Goal: Transaction & Acquisition: Purchase product/service

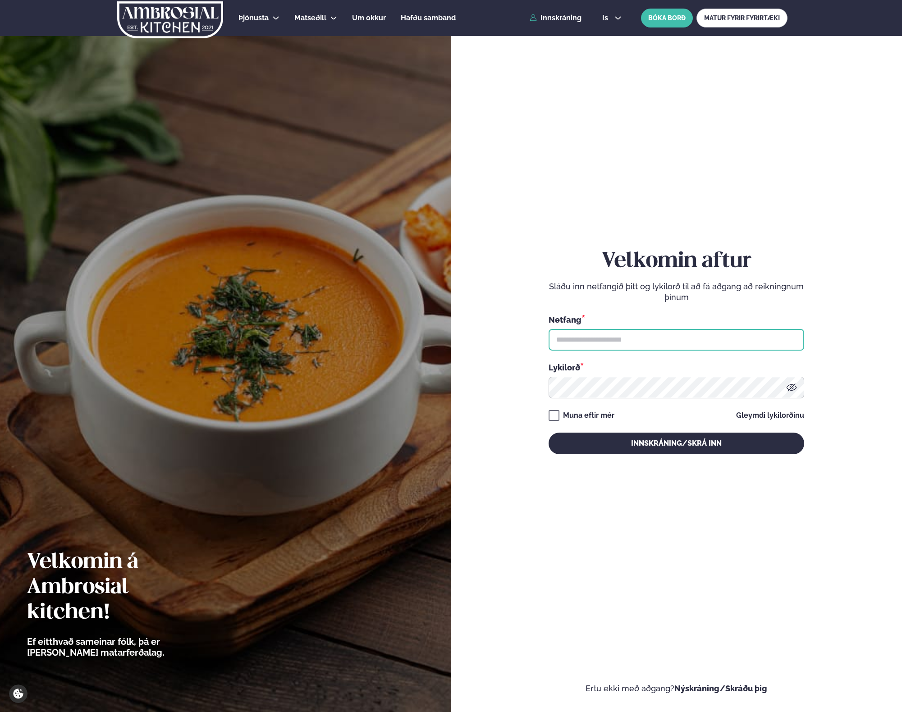
click at [581, 338] on input "text" at bounding box center [677, 340] width 256 height 22
type input "**********"
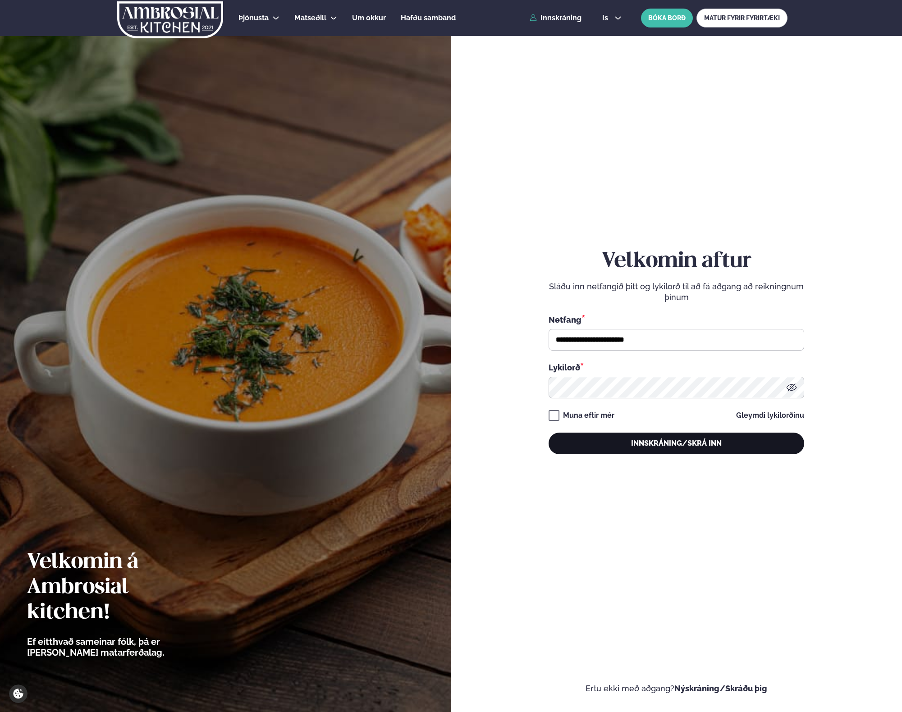
click at [595, 439] on button "Innskráning/Skrá inn" at bounding box center [677, 444] width 256 height 22
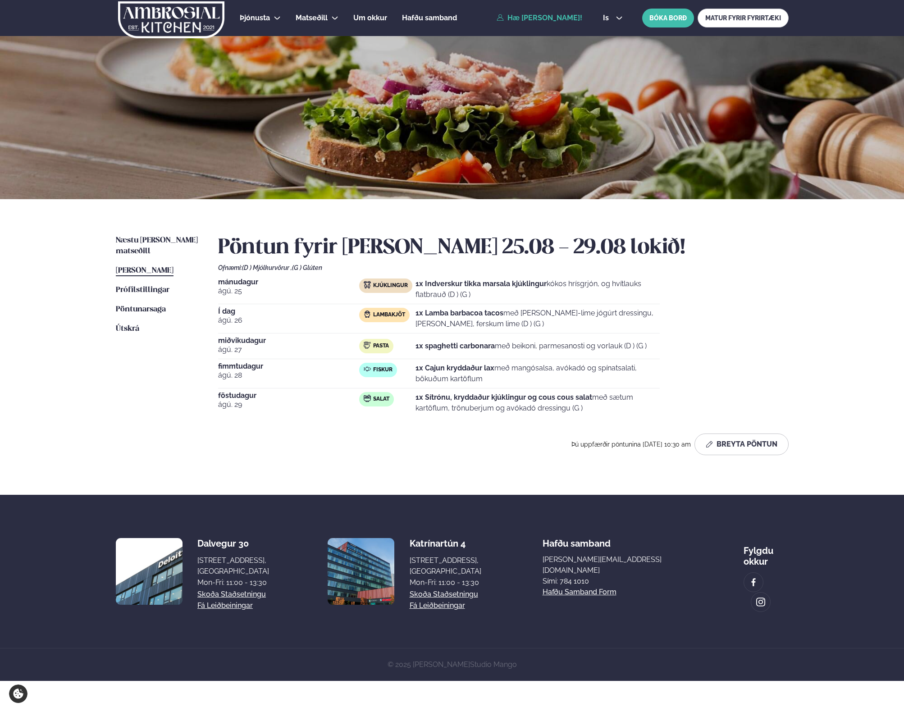
click at [433, 314] on strong "1x Lamba barbacoa tacos" at bounding box center [460, 313] width 88 height 9
drag, startPoint x: 433, startPoint y: 314, endPoint x: 440, endPoint y: 329, distance: 16.3
click at [440, 329] on p "1x Lamba barbacoa tacos með [PERSON_NAME]-lime jógúrt dressingu, [PERSON_NAME],…" at bounding box center [538, 319] width 244 height 22
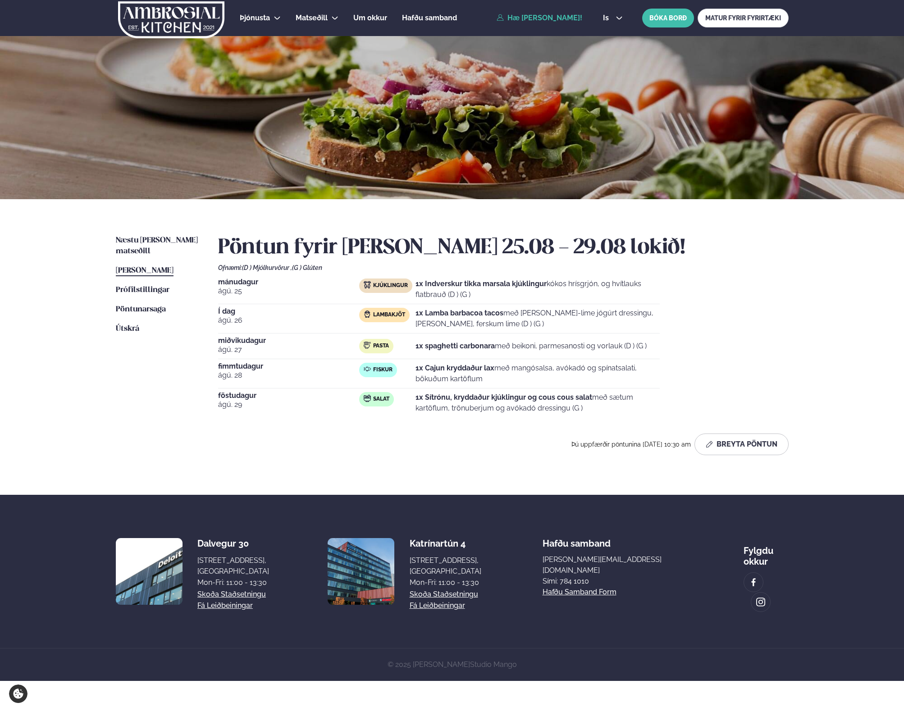
click at [441, 296] on p "1x Indverskur tikka marsala kjúklingur kókos hrísgrjón, og hvítlauks flatbrauð …" at bounding box center [538, 290] width 244 height 22
drag, startPoint x: 441, startPoint y: 296, endPoint x: 469, endPoint y: 320, distance: 36.8
click at [469, 320] on div "[DATE] Kjúklingur 1x Indverskur tikka marsala kjúklingur kókos hrísgrjón, og hv…" at bounding box center [503, 348] width 571 height 139
click at [469, 320] on p "1x Lamba barbacoa tacos með [PERSON_NAME]-lime jógúrt dressingu, [PERSON_NAME],…" at bounding box center [538, 319] width 244 height 22
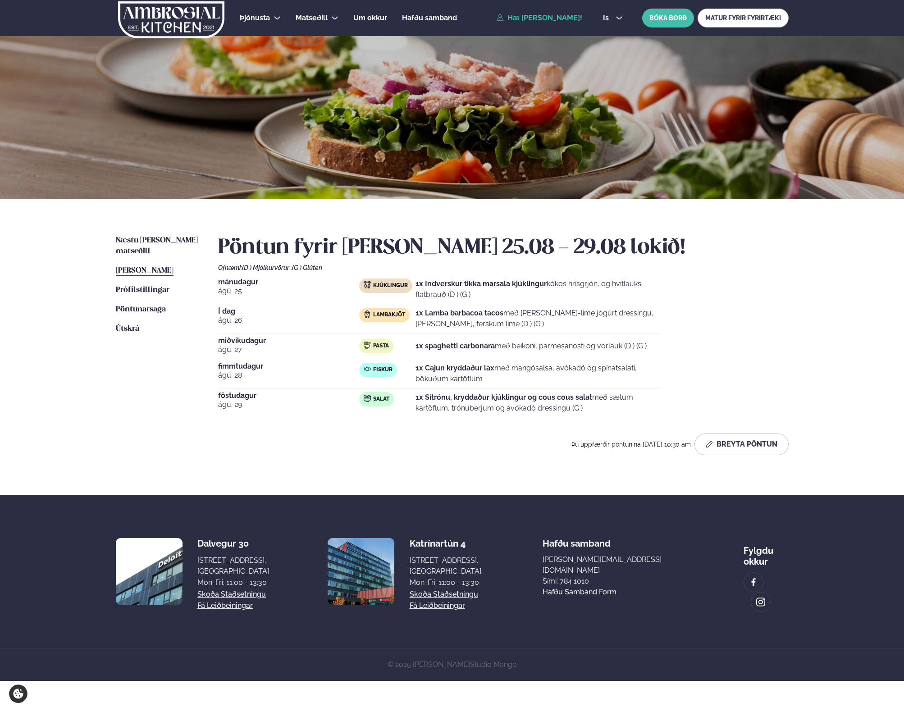
click at [469, 320] on p "1x Lamba barbacoa tacos með [PERSON_NAME]-lime jógúrt dressingu, [PERSON_NAME],…" at bounding box center [538, 319] width 244 height 22
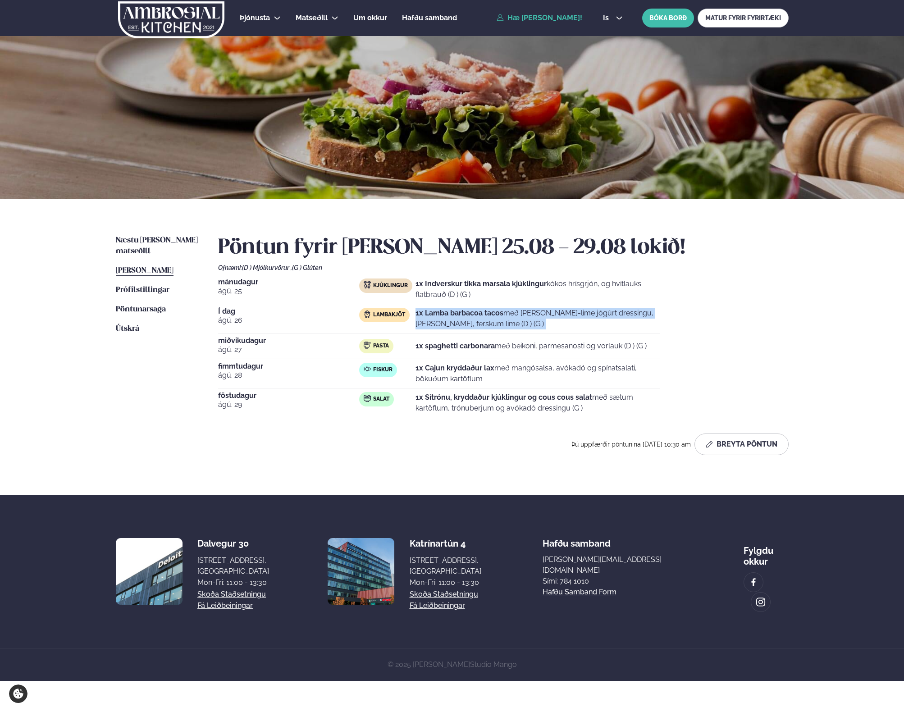
click at [469, 320] on p "1x Lamba barbacoa tacos með [PERSON_NAME]-lime jógúrt dressingu, [PERSON_NAME],…" at bounding box center [538, 319] width 244 height 22
click at [183, 240] on span "Næstu [PERSON_NAME] matseðill" at bounding box center [157, 246] width 82 height 18
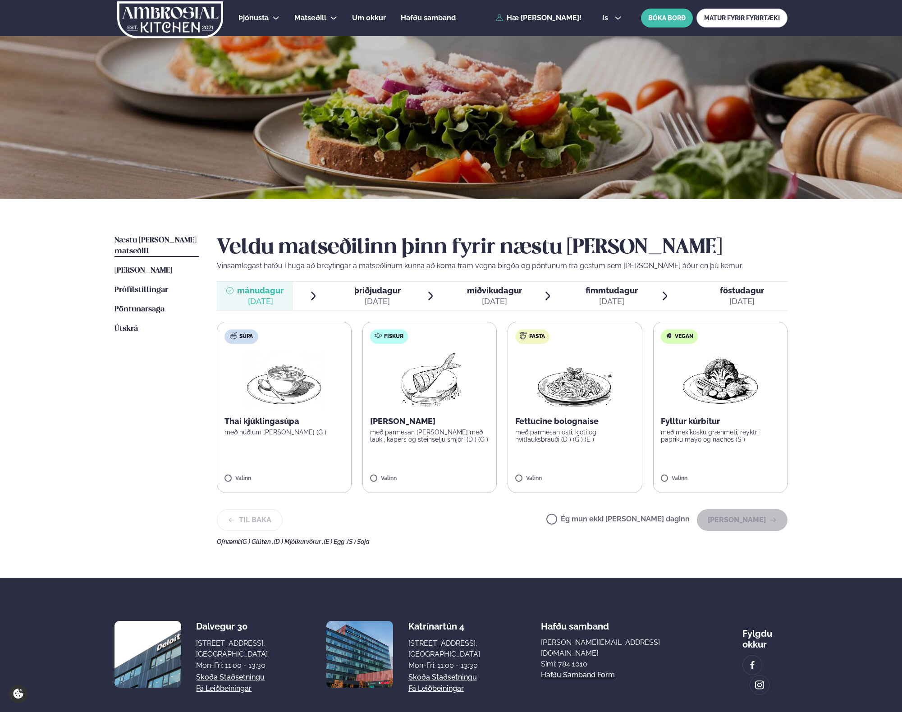
click at [565, 439] on p "með parmesan osti, kjöti og hvítlauksbrauði (D ) (G ) (E )" at bounding box center [574, 436] width 119 height 14
click at [762, 519] on button "[PERSON_NAME]" at bounding box center [742, 520] width 91 height 22
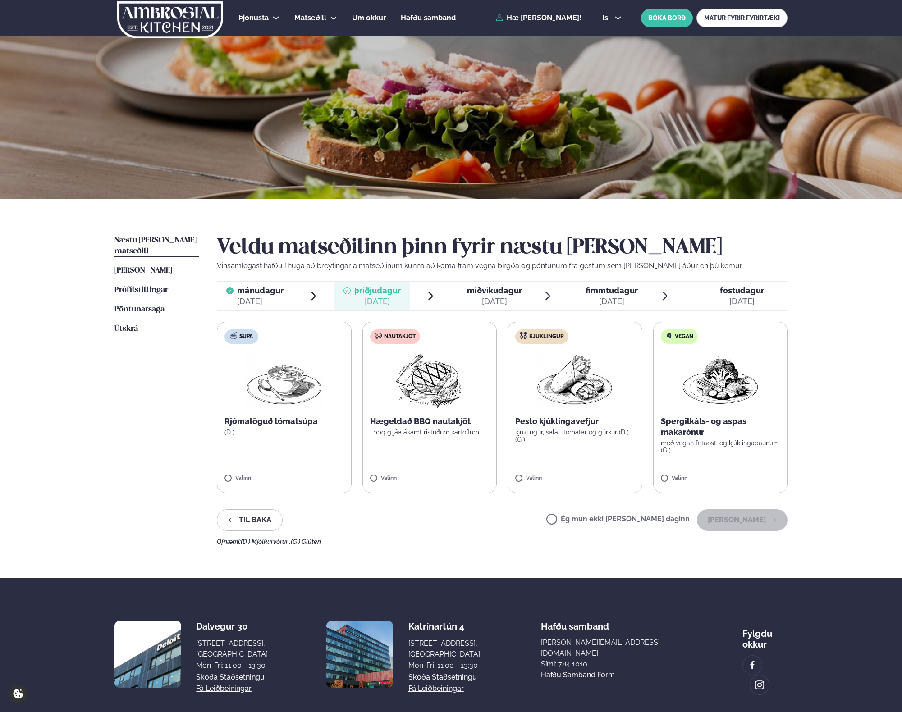
click at [422, 436] on label "Nautakjöt Hægeldað BBQ nautakjöt í bbq gljáa ásamt ristuðum kartöflum Valinn" at bounding box center [429, 407] width 135 height 171
click at [771, 524] on button "[PERSON_NAME]" at bounding box center [742, 520] width 91 height 22
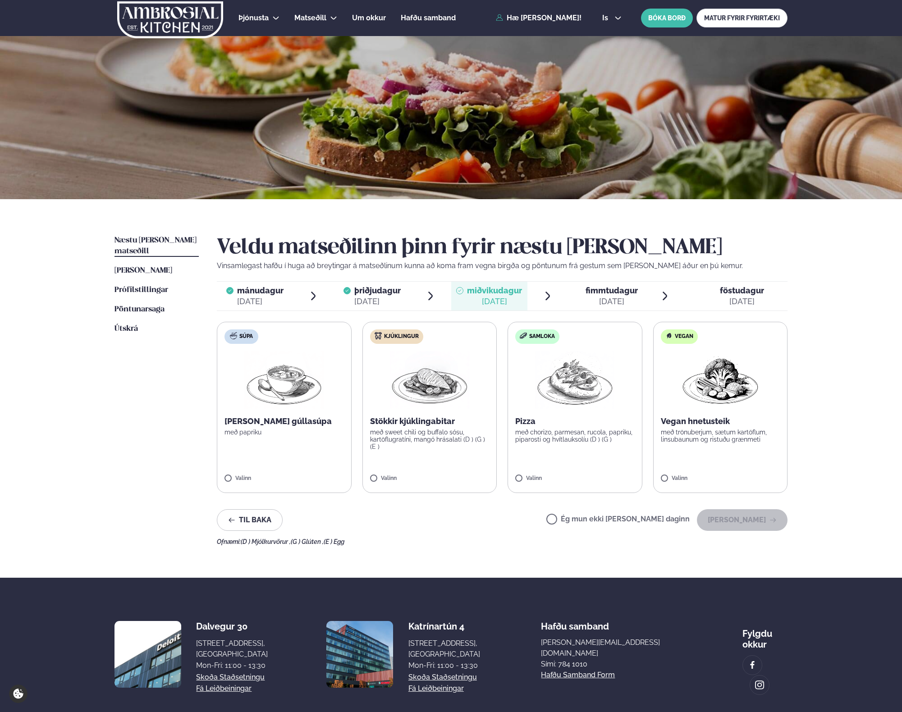
click at [440, 404] on img at bounding box center [429, 380] width 79 height 58
click at [752, 521] on button "[PERSON_NAME]" at bounding box center [742, 520] width 91 height 22
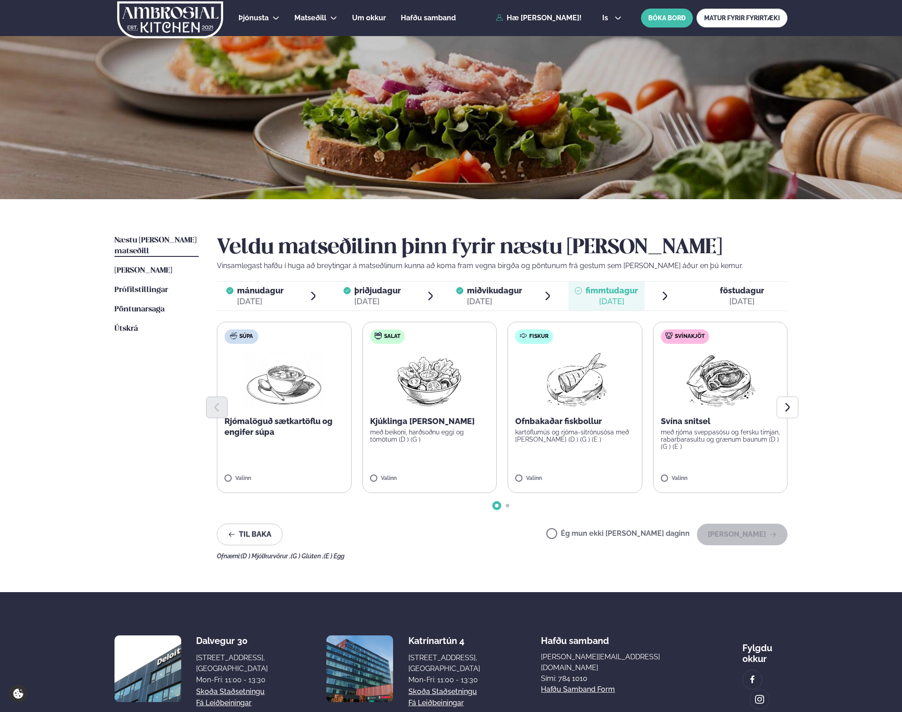
click at [572, 425] on p "Ofnbakaðar fiskbollur" at bounding box center [574, 421] width 119 height 11
click at [735, 534] on button "[PERSON_NAME]" at bounding box center [742, 535] width 91 height 22
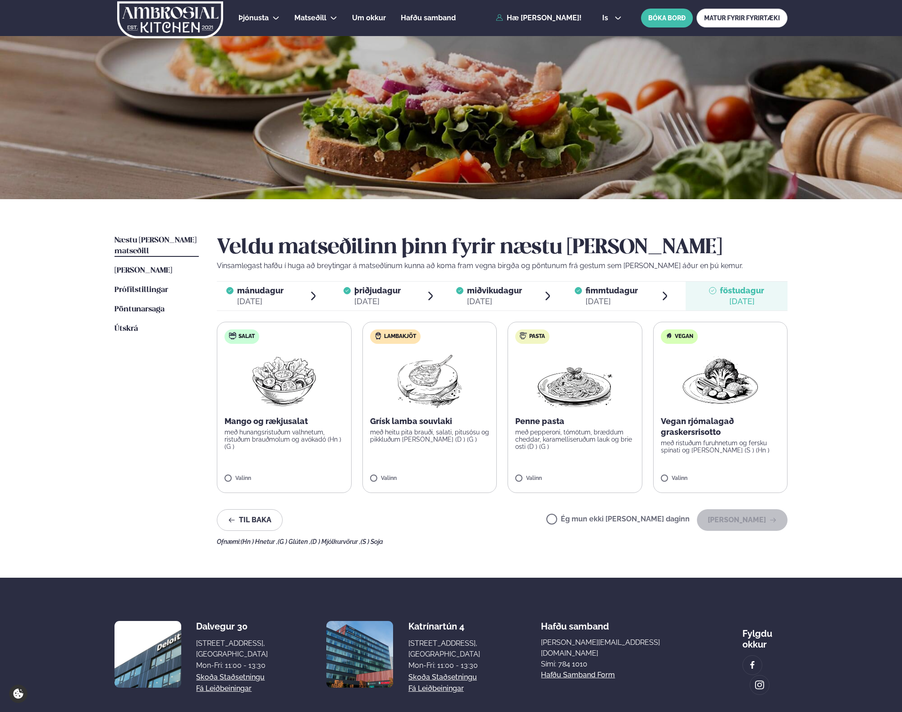
click at [561, 432] on p "með pepperoni, tómötum, bræddum cheddar, karamelliseruðum lauk og brie osti (D …" at bounding box center [574, 440] width 119 height 22
click at [756, 518] on button "[PERSON_NAME]" at bounding box center [742, 520] width 91 height 22
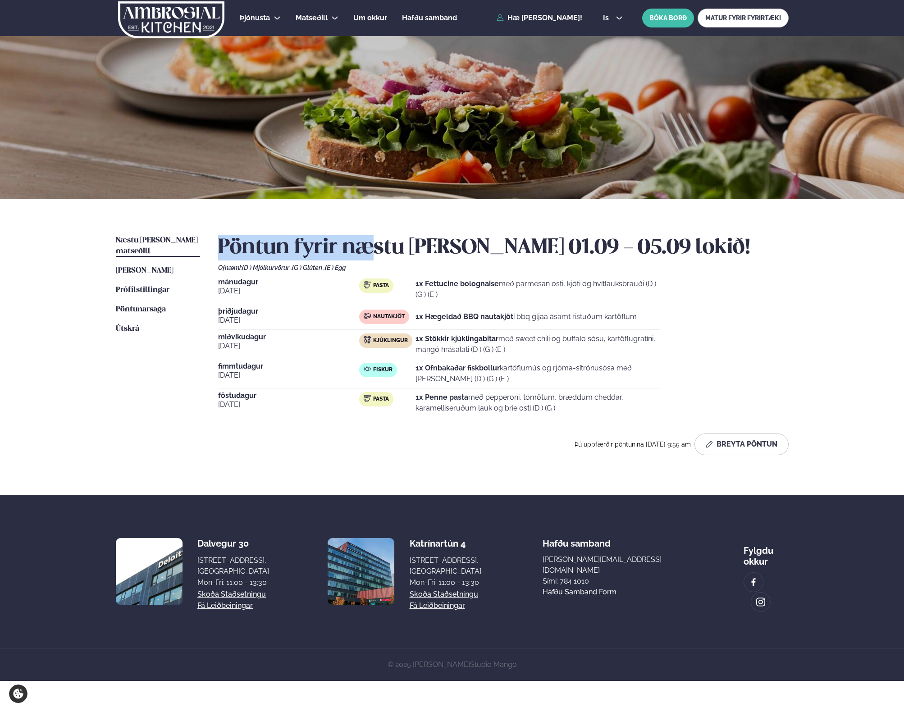
drag, startPoint x: 425, startPoint y: 227, endPoint x: 376, endPoint y: 248, distance: 52.5
click at [376, 248] on div "Næstu [PERSON_NAME] matseðill Næsta vika [PERSON_NAME] matseðill [PERSON_NAME] …" at bounding box center [452, 347] width 727 height 296
click at [376, 248] on h2 "Pöntun fyrir næstu [PERSON_NAME] 01.09 - 05.09 lokið!" at bounding box center [503, 247] width 571 height 25
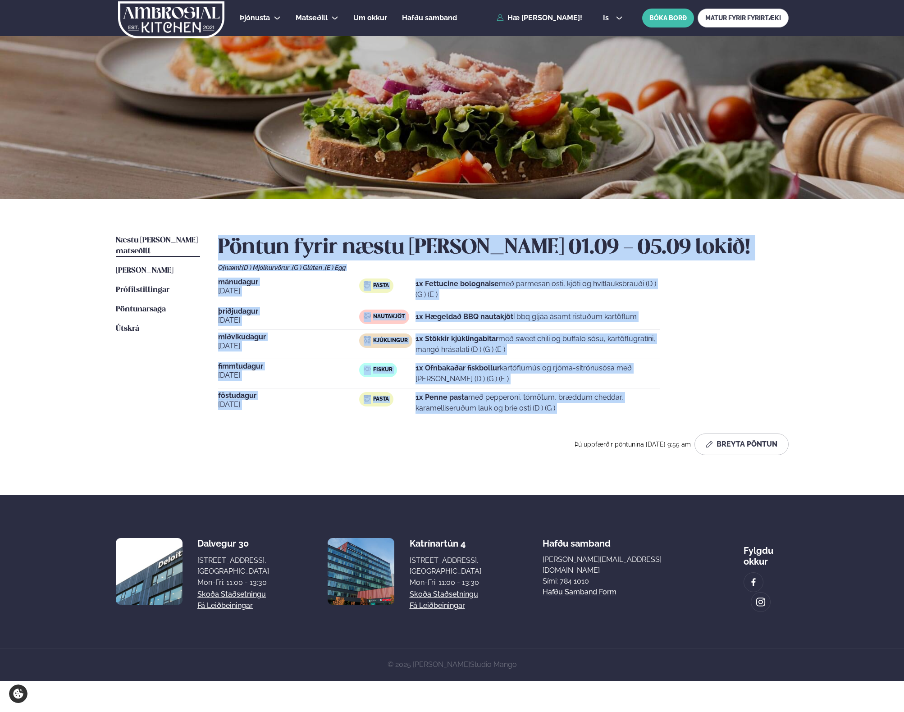
drag, startPoint x: 376, startPoint y: 248, endPoint x: 558, endPoint y: 224, distance: 182.8
click at [475, 336] on div "Pöntun fyrir næstu [PERSON_NAME] 01.09 - 05.09 lokið! Ofnæmi: (D ) Mjólkurvörur…" at bounding box center [503, 345] width 571 height 220
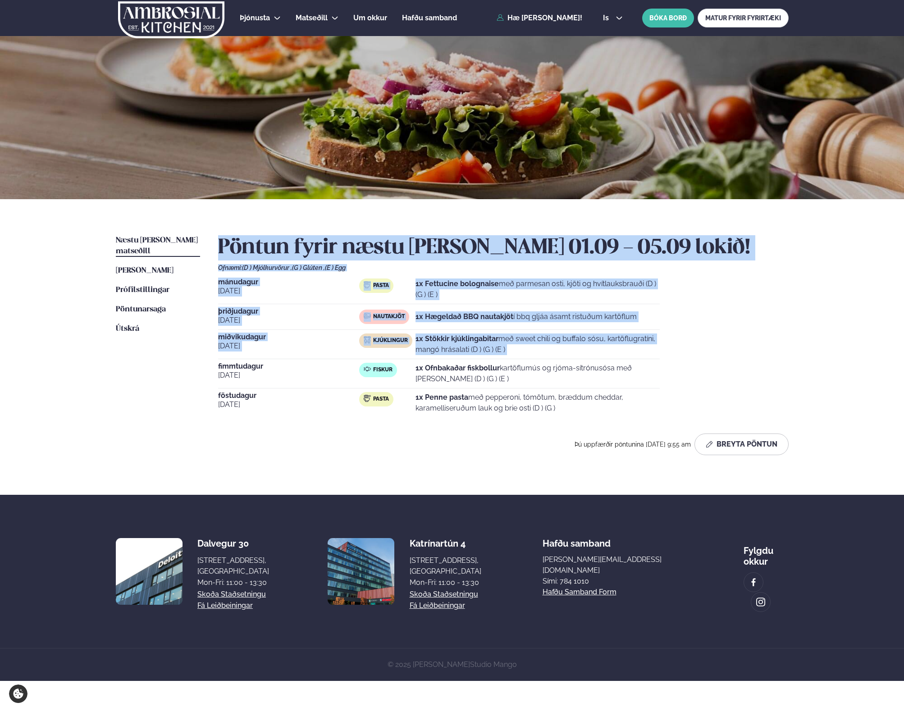
click at [558, 224] on div "Næstu [PERSON_NAME] matseðill Næsta vika [PERSON_NAME] matseðill [PERSON_NAME] …" at bounding box center [452, 347] width 727 height 296
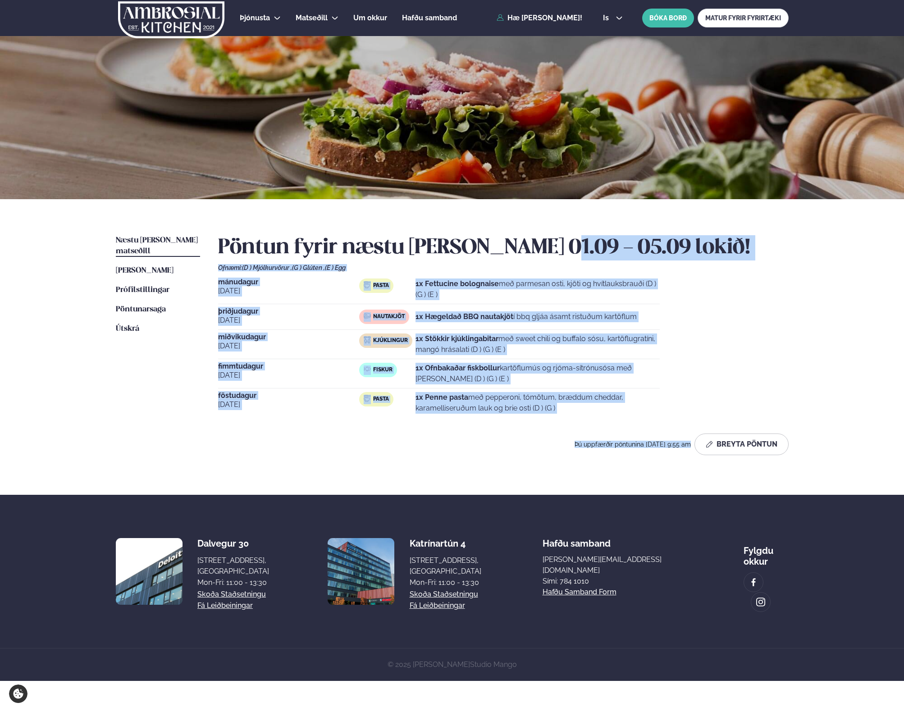
drag, startPoint x: 549, startPoint y: 245, endPoint x: 547, endPoint y: 473, distance: 228.1
click at [547, 473] on div "Næstu [PERSON_NAME] matseðill Næsta vika [PERSON_NAME] matseðill [PERSON_NAME] …" at bounding box center [452, 347] width 727 height 296
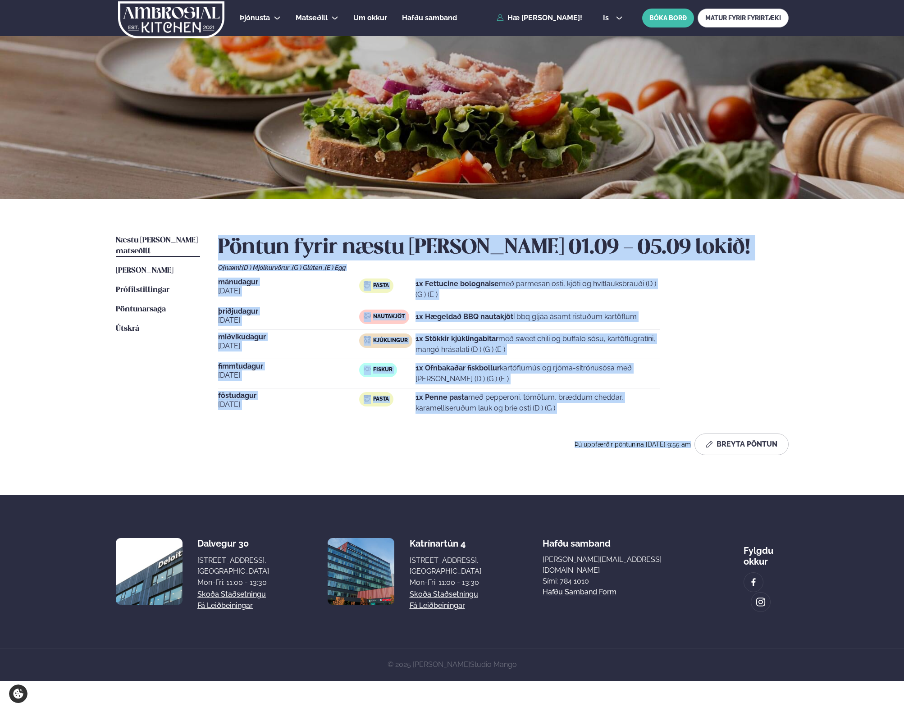
drag, startPoint x: 547, startPoint y: 473, endPoint x: 557, endPoint y: 210, distance: 263.0
click at [557, 210] on div "Næstu [PERSON_NAME] matseðill Næsta vika [PERSON_NAME] matseðill [PERSON_NAME] …" at bounding box center [452, 347] width 727 height 296
click at [556, 224] on div "Næstu [PERSON_NAME] matseðill Næsta vika [PERSON_NAME] matseðill [PERSON_NAME] …" at bounding box center [452, 347] width 727 height 296
